Goal: Information Seeking & Learning: Learn about a topic

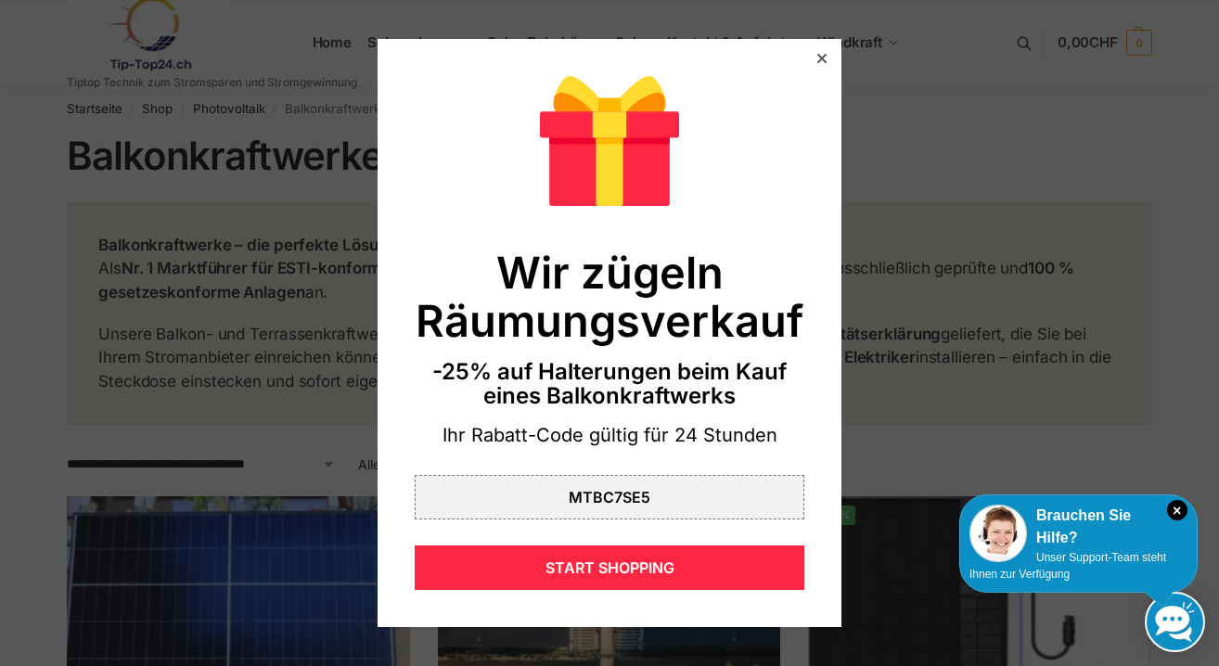
click at [820, 57] on icon at bounding box center [821, 58] width 9 height 9
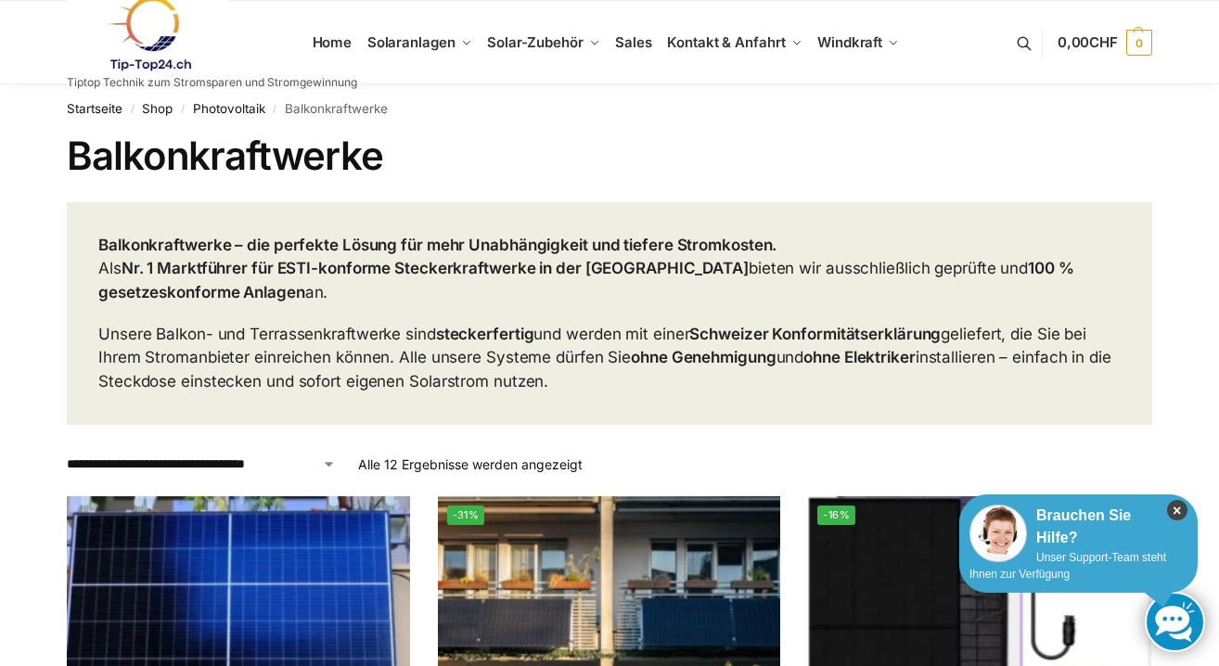
click at [1177, 506] on icon "×" at bounding box center [1177, 510] width 20 height 20
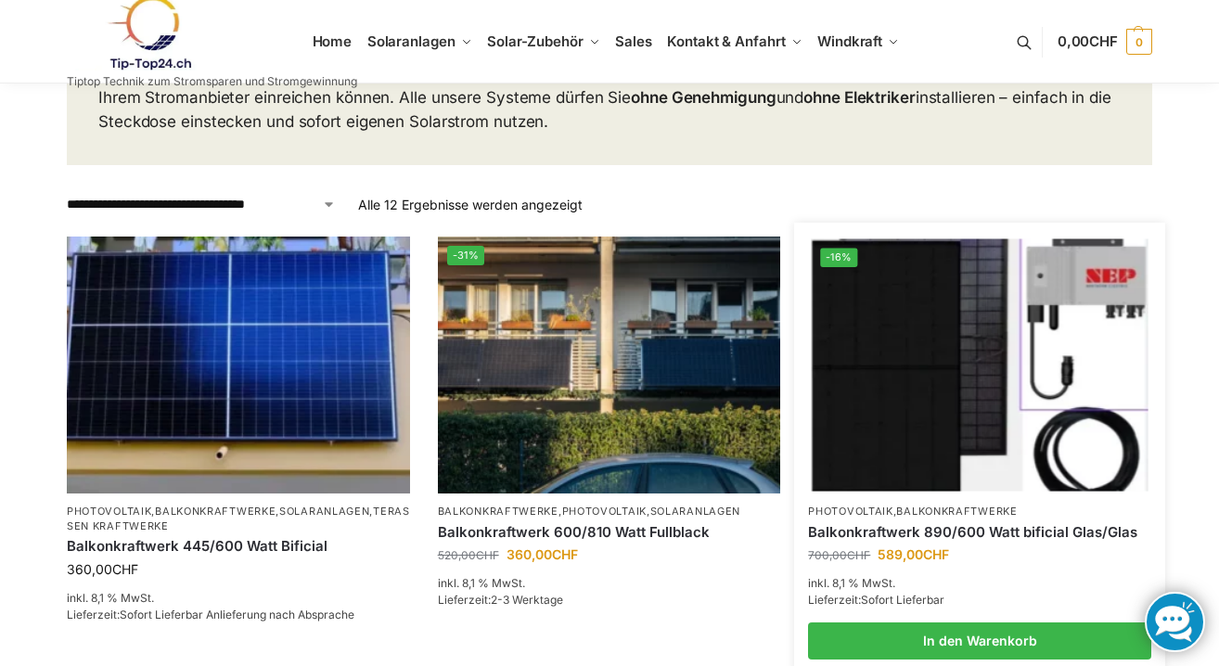
scroll to position [261, 0]
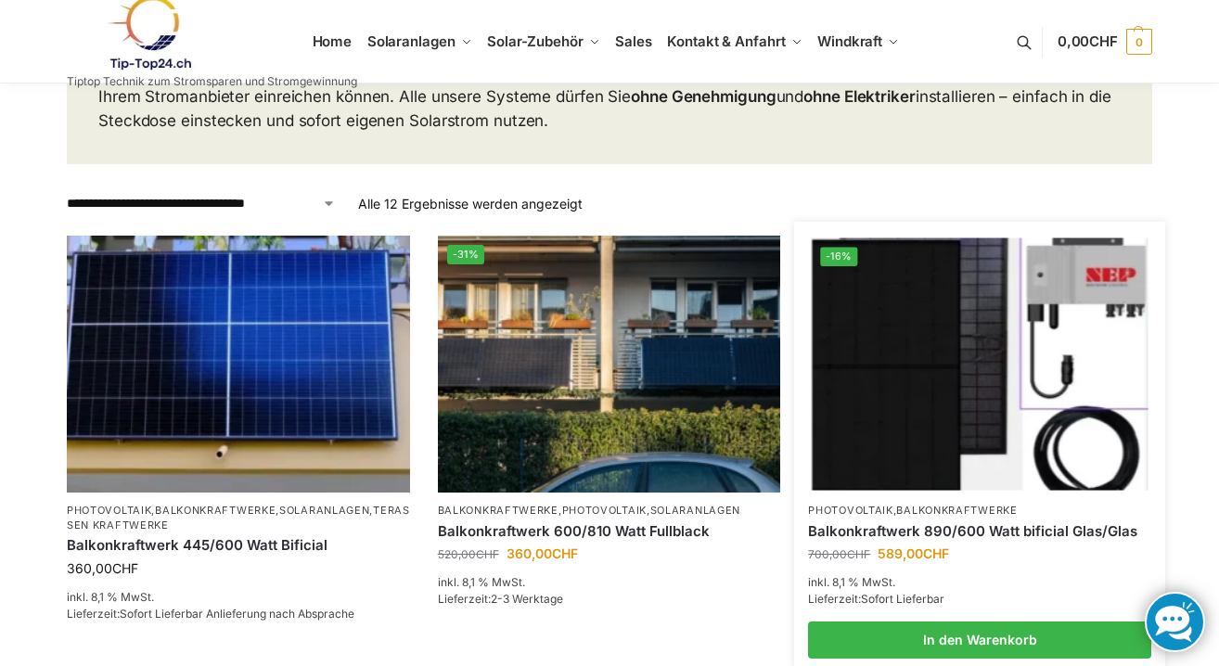
click at [918, 392] on img at bounding box center [980, 364] width 337 height 252
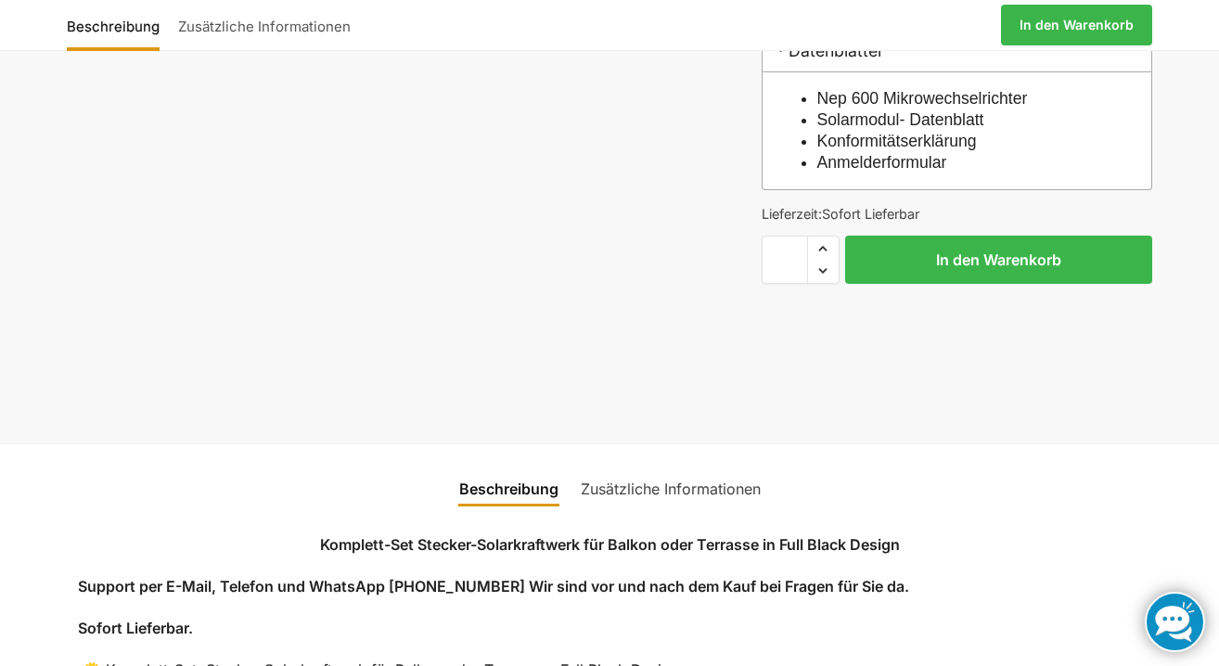
scroll to position [2006, 0]
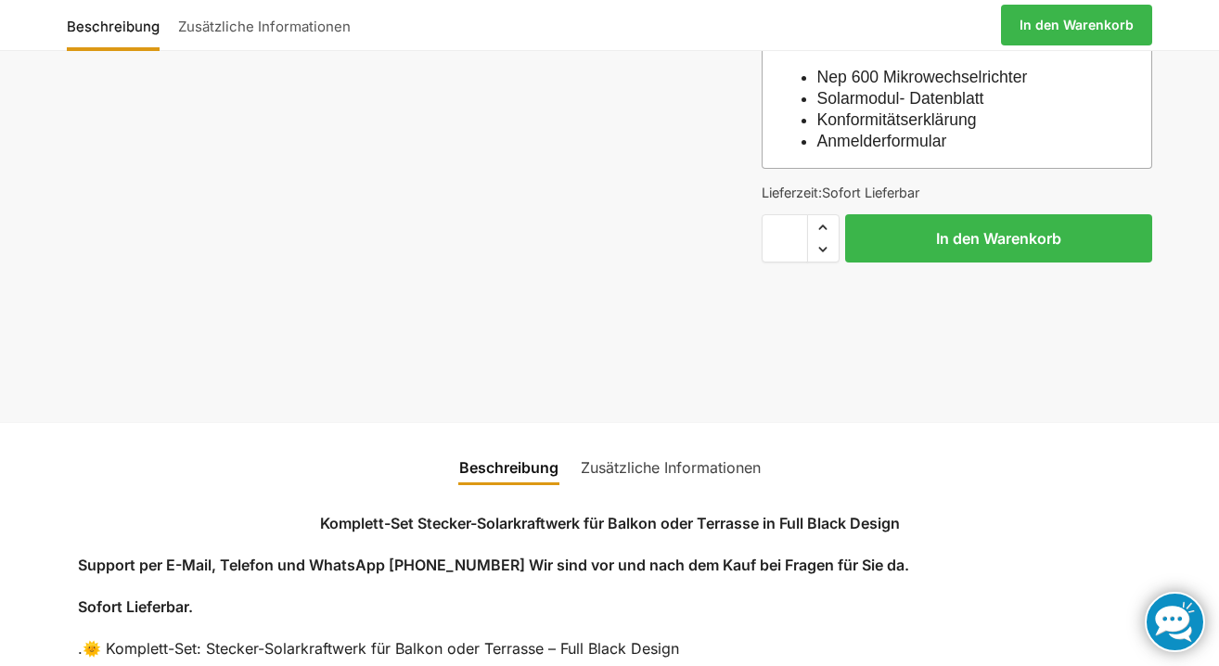
click at [505, 486] on link "Beschreibung" at bounding box center [509, 467] width 122 height 45
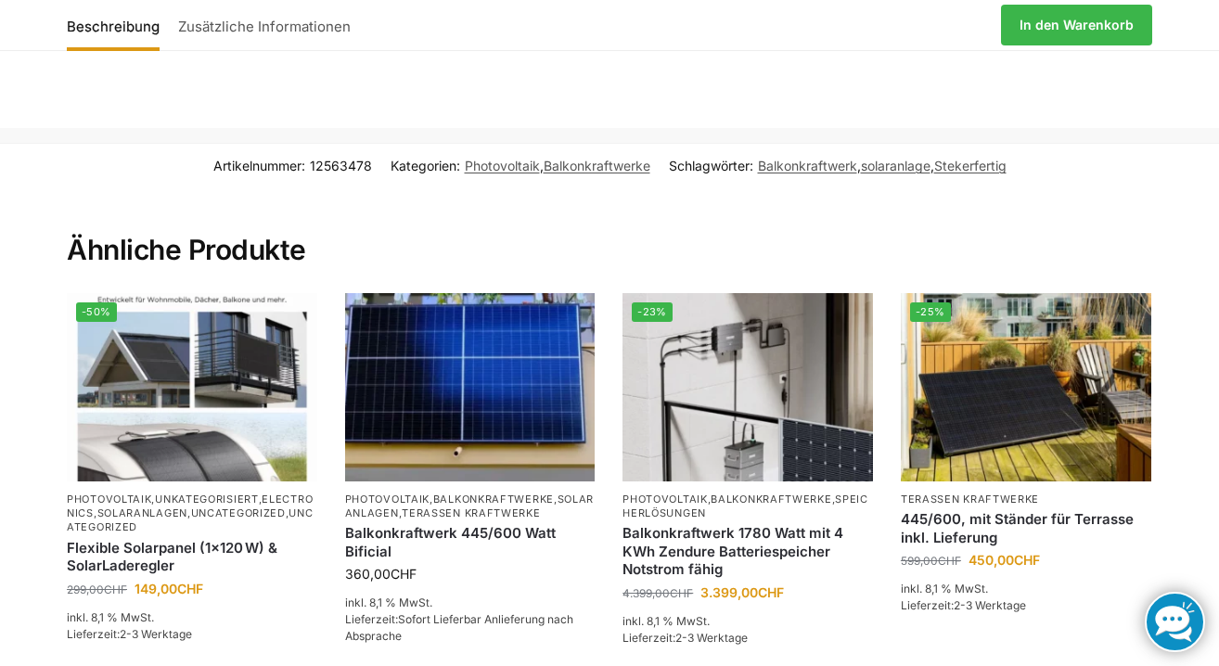
scroll to position [4409, 0]
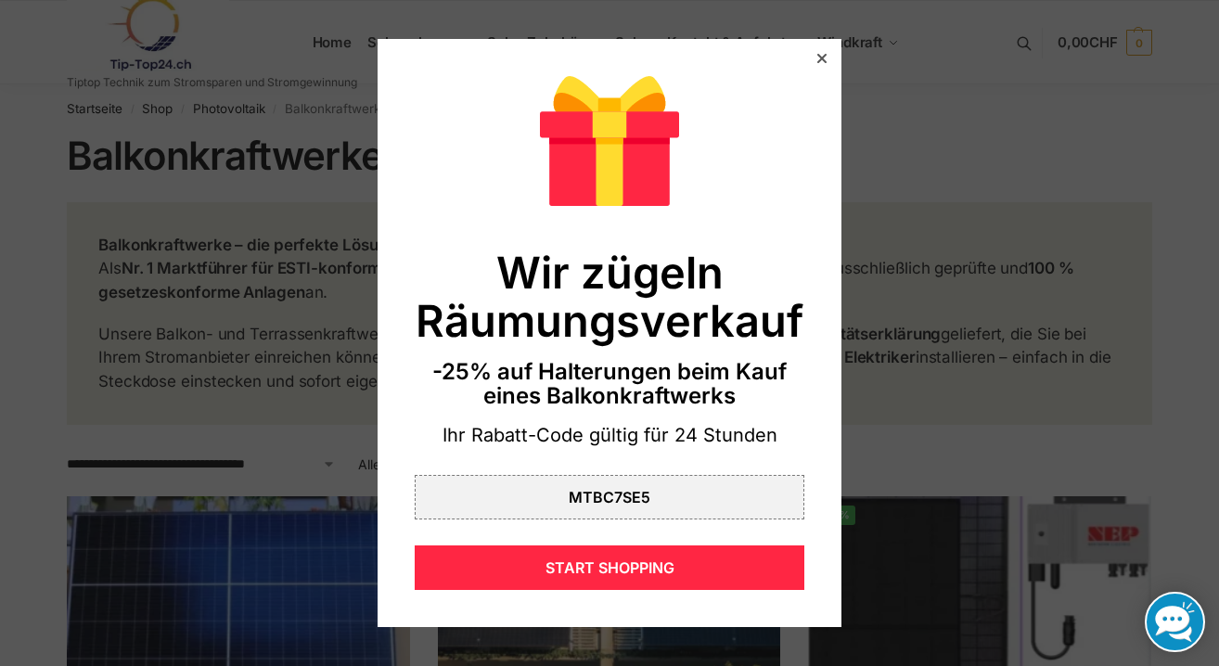
click at [824, 58] on icon at bounding box center [821, 58] width 9 height 9
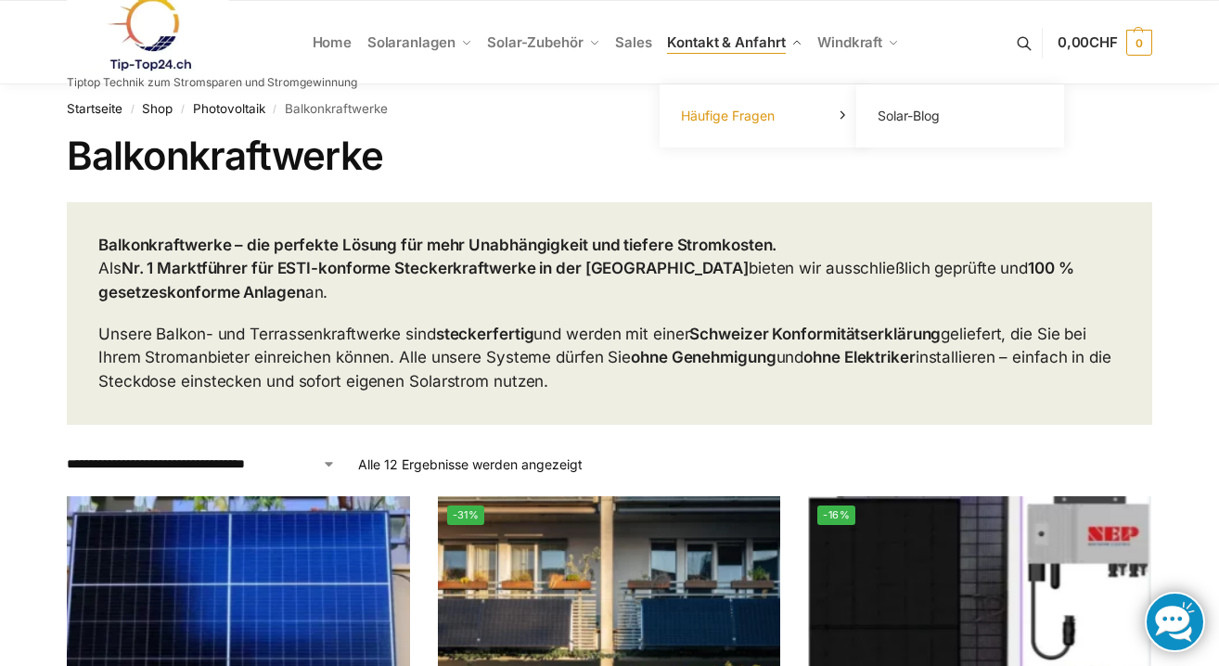
click at [731, 114] on span "Häufige Fragen" at bounding box center [728, 116] width 94 height 16
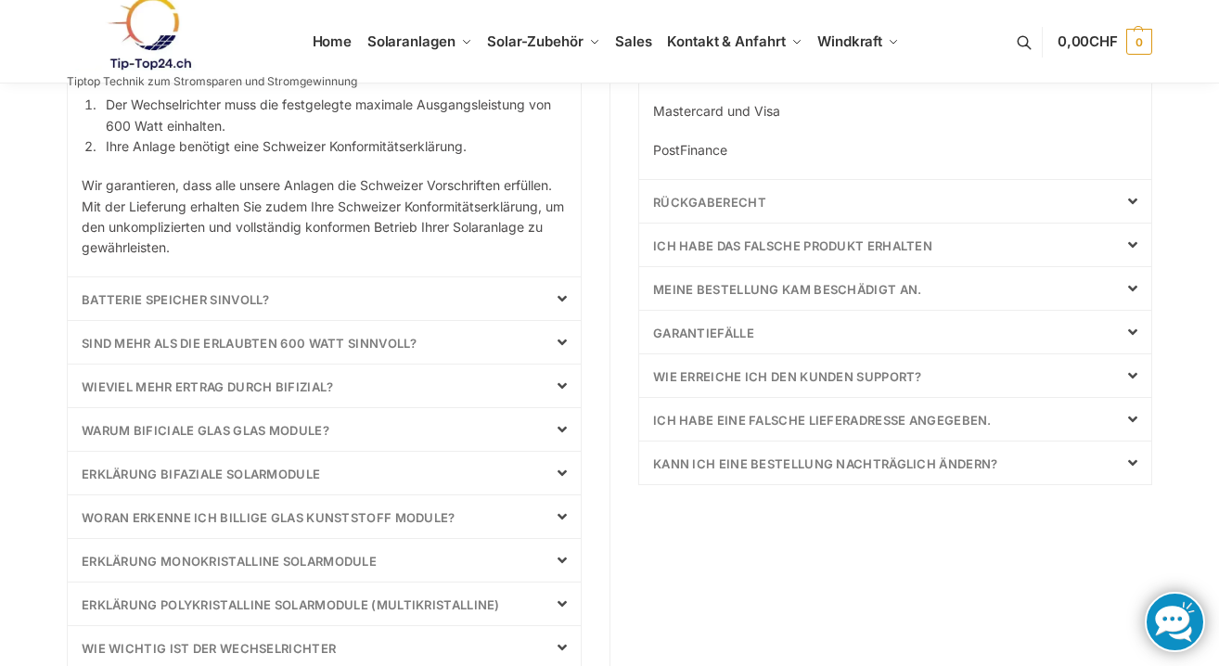
scroll to position [682, 0]
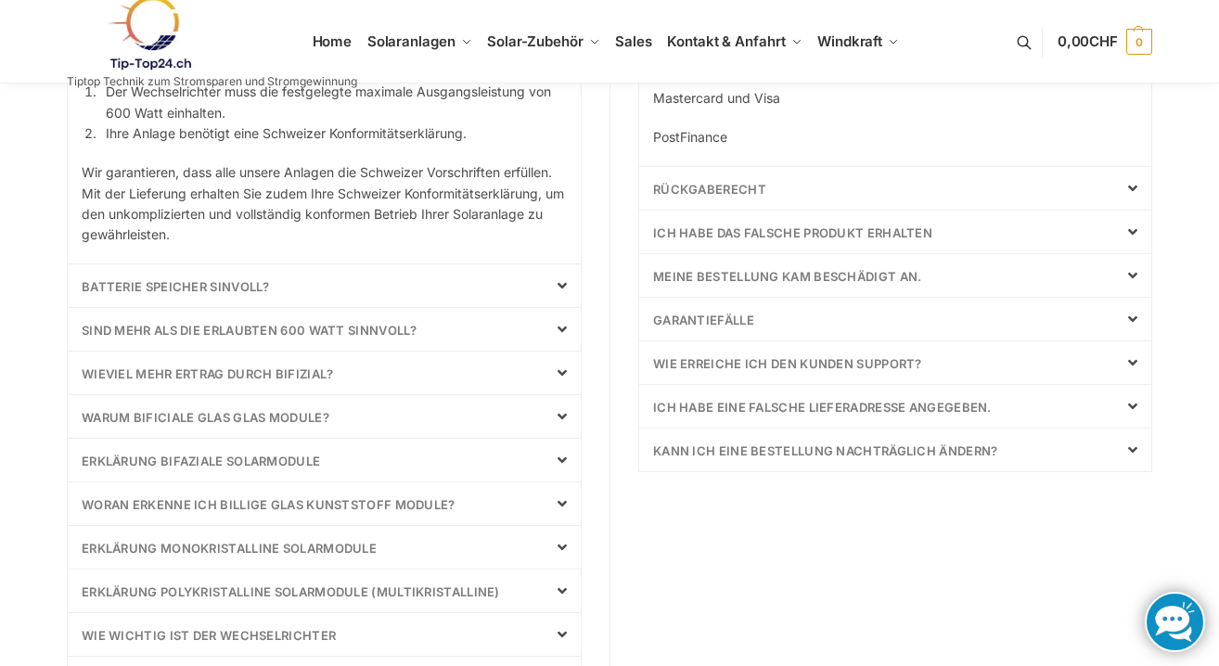
click at [561, 327] on icon at bounding box center [562, 329] width 9 height 15
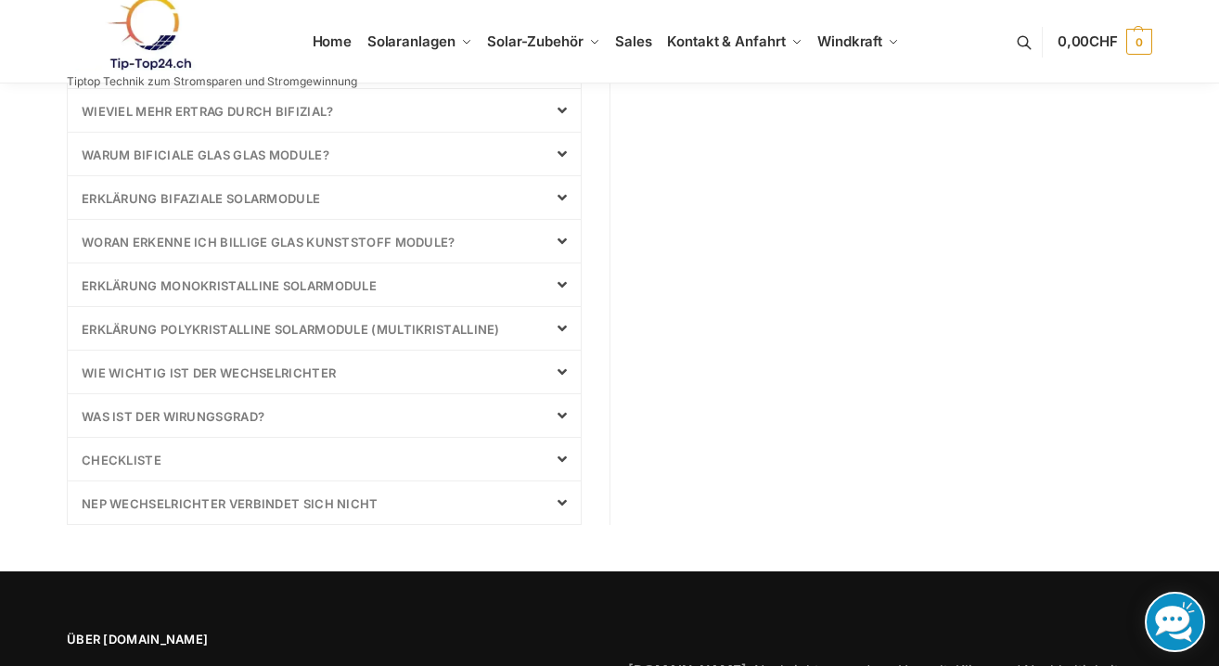
scroll to position [1519, 0]
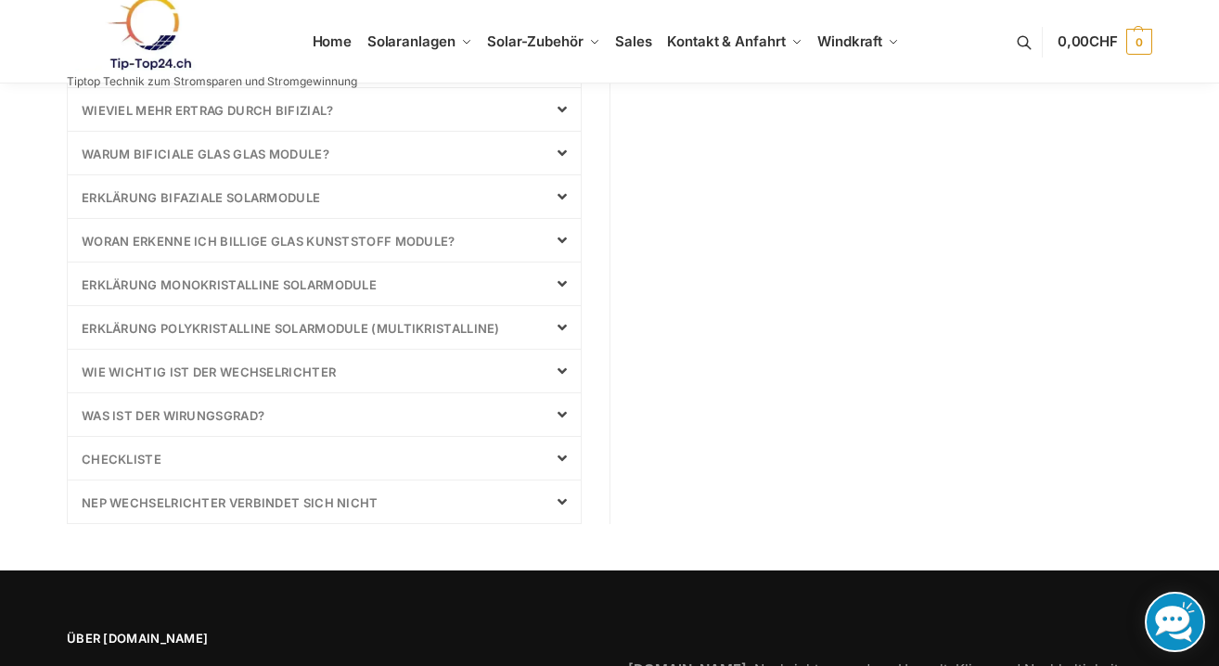
click at [556, 371] on span at bounding box center [556, 371] width 22 height 15
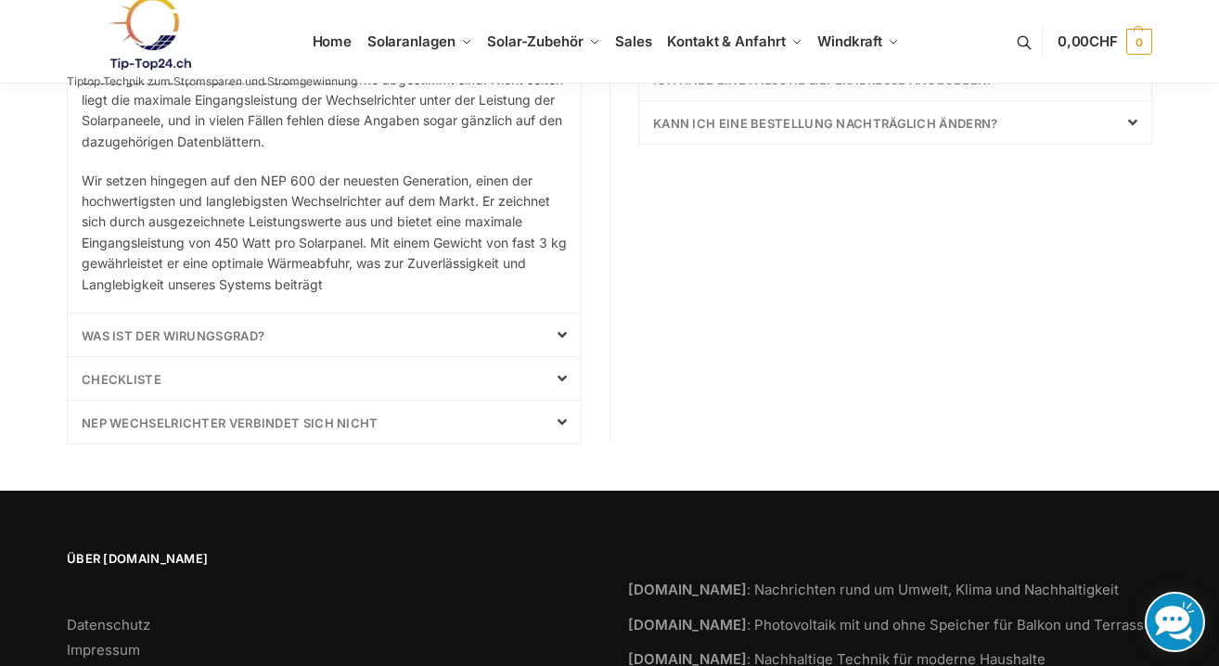
scroll to position [1013, 0]
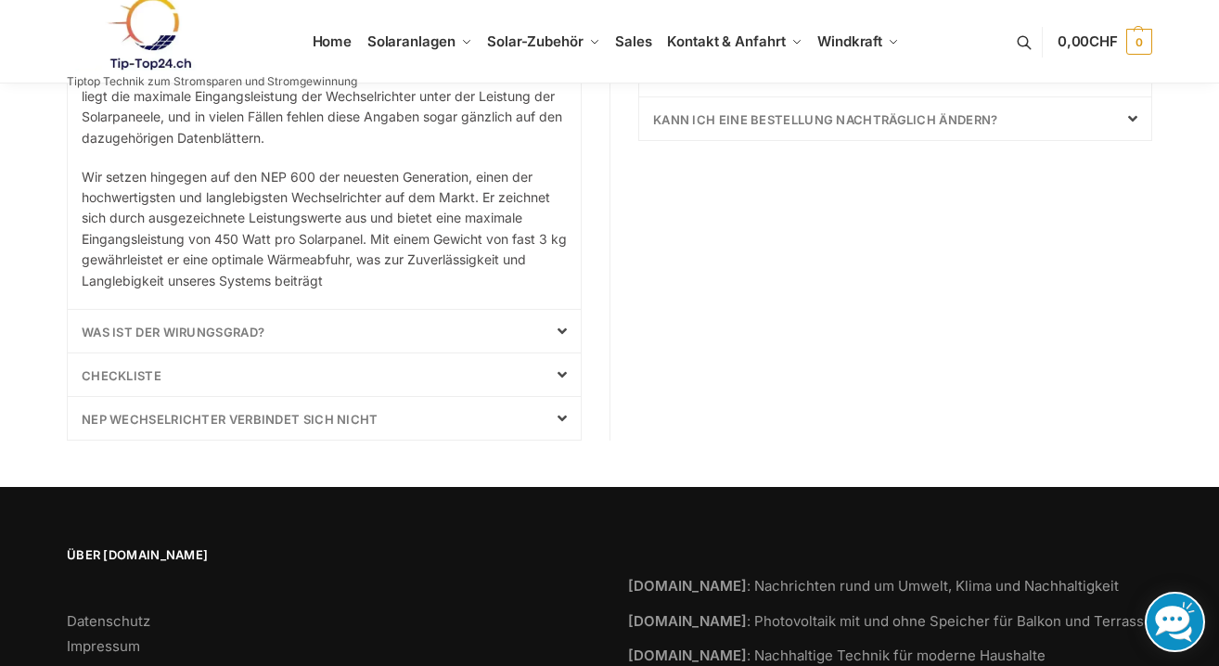
click at [559, 330] on icon at bounding box center [562, 331] width 9 height 15
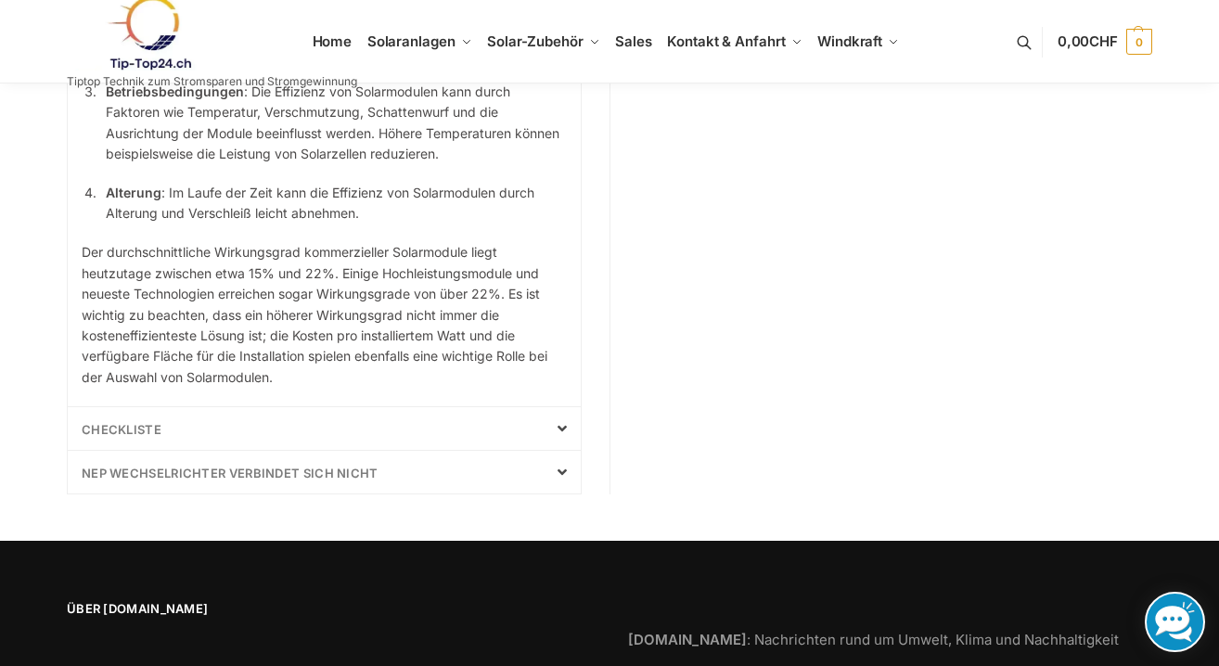
scroll to position [1415, 0]
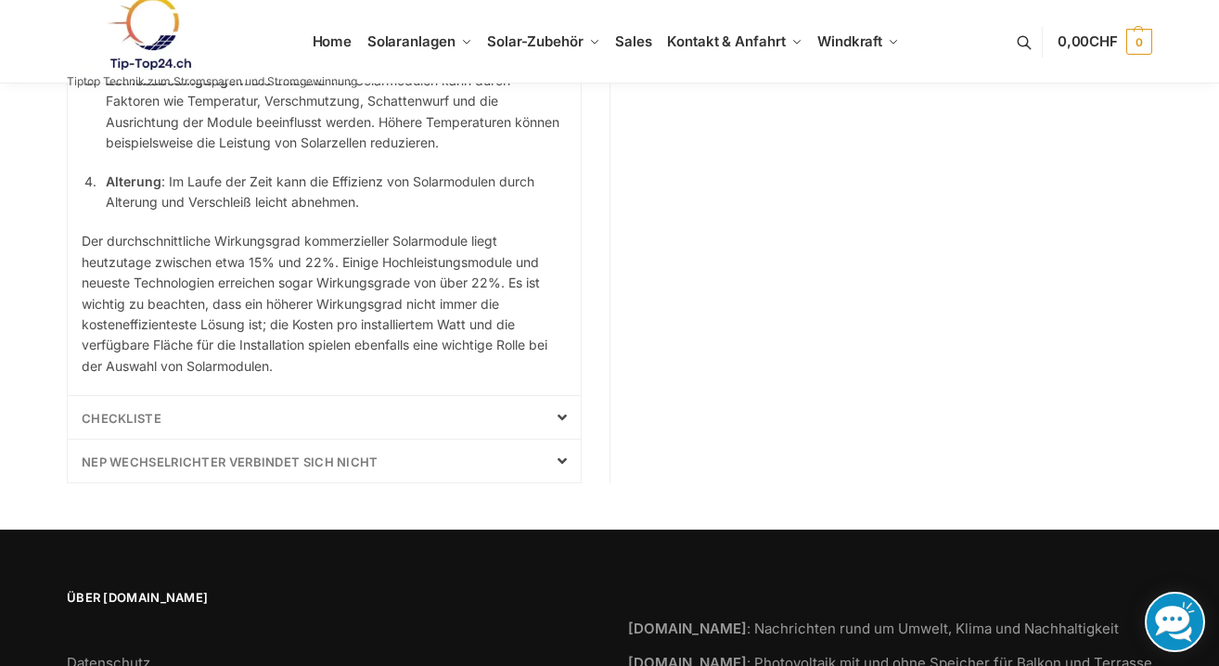
click at [560, 469] on icon at bounding box center [562, 461] width 9 height 15
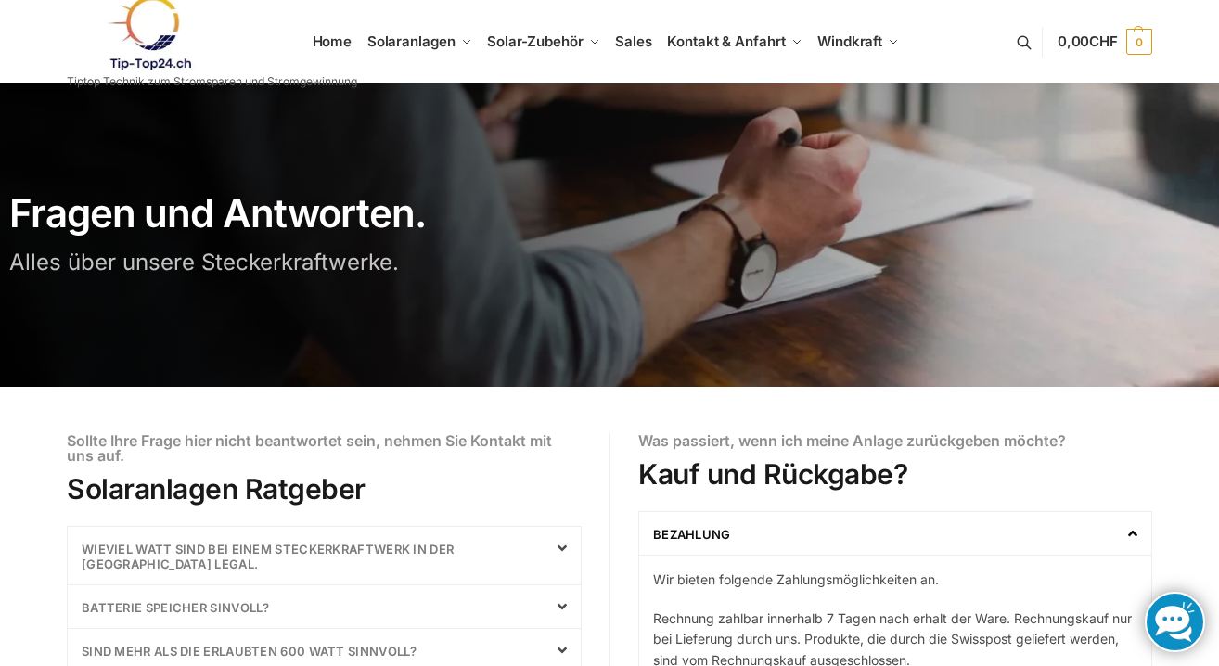
scroll to position [0, 0]
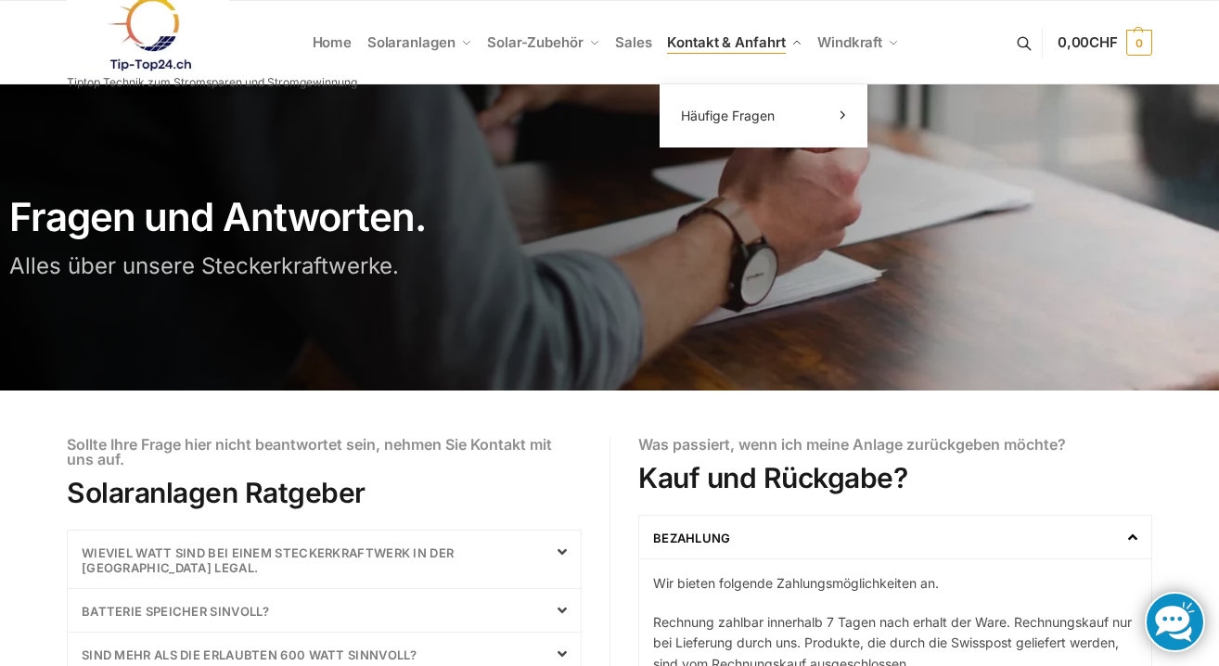
click at [710, 45] on span "Kontakt & Anfahrt" at bounding box center [726, 42] width 118 height 18
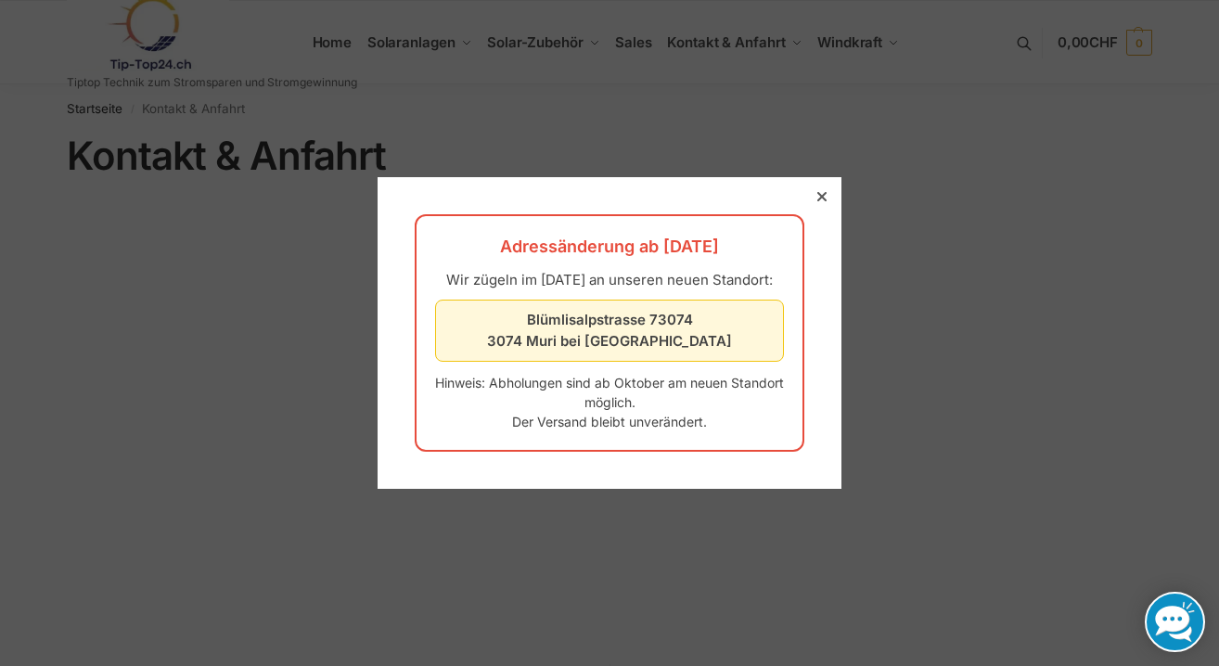
click at [824, 192] on icon at bounding box center [821, 196] width 9 height 9
